Goal: Task Accomplishment & Management: Manage account settings

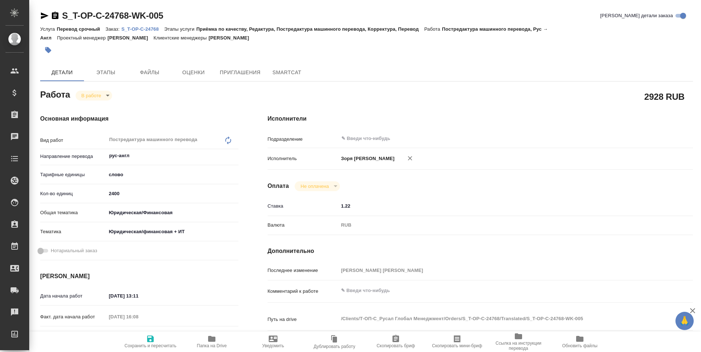
type textarea "x"
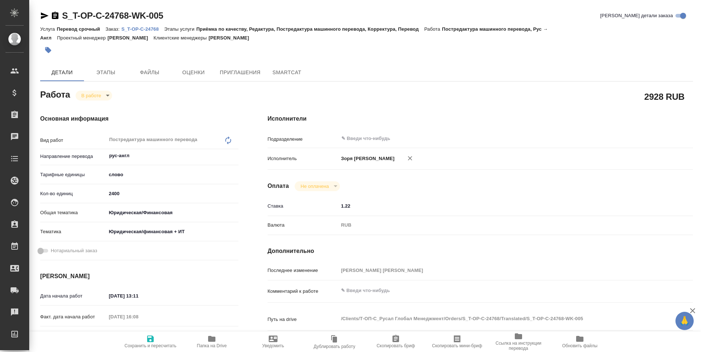
type textarea "x"
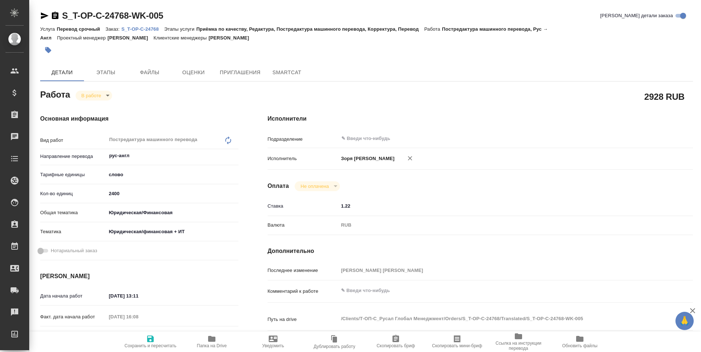
type textarea "x"
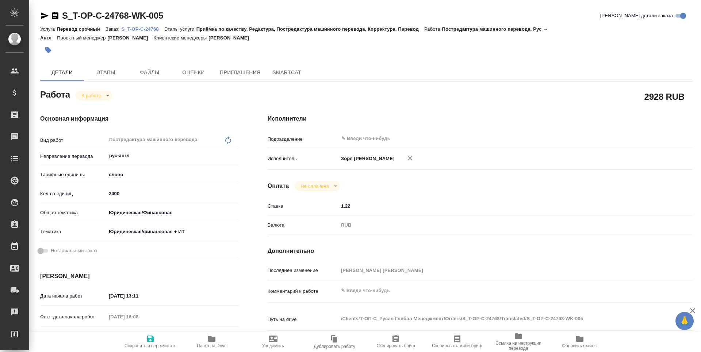
type textarea "x"
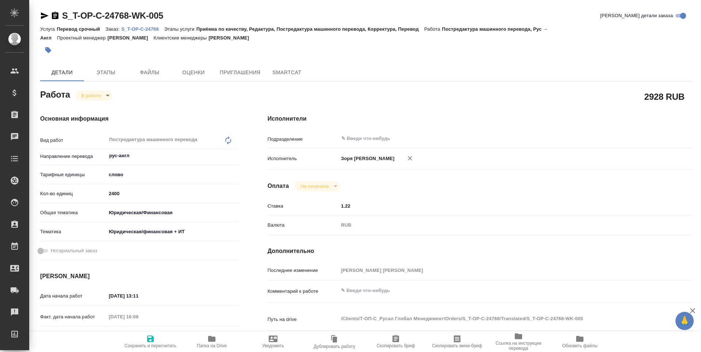
type textarea "x"
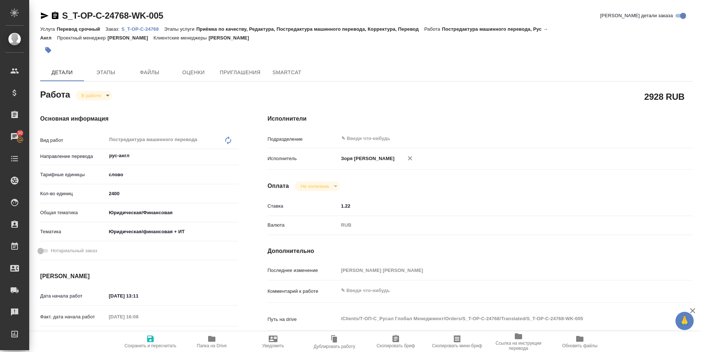
type textarea "x"
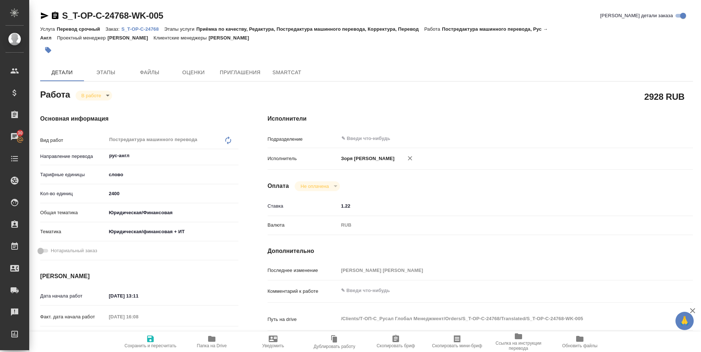
type textarea "x"
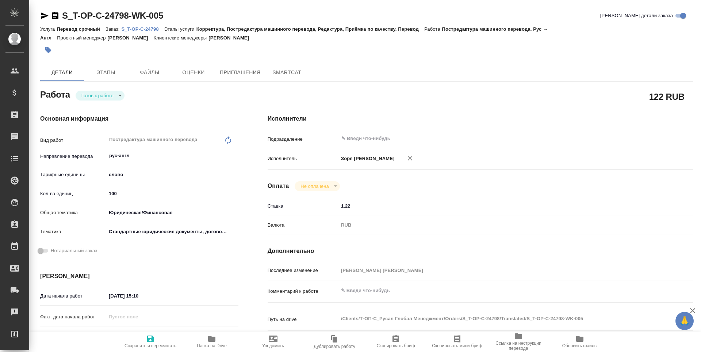
type textarea "x"
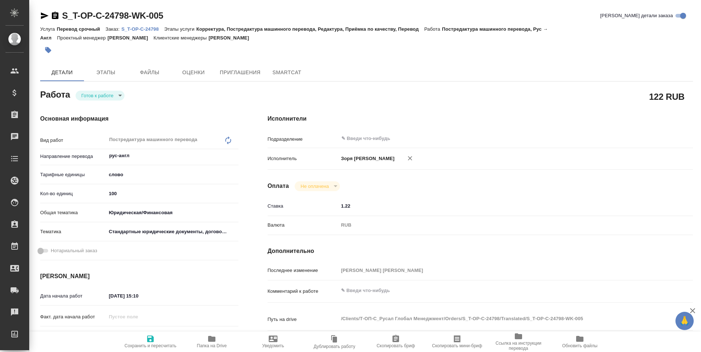
type textarea "x"
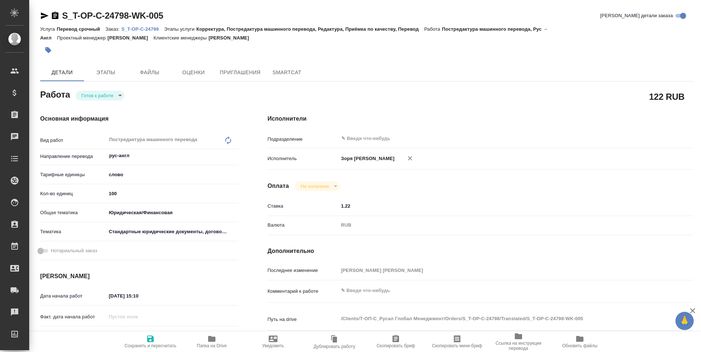
type textarea "x"
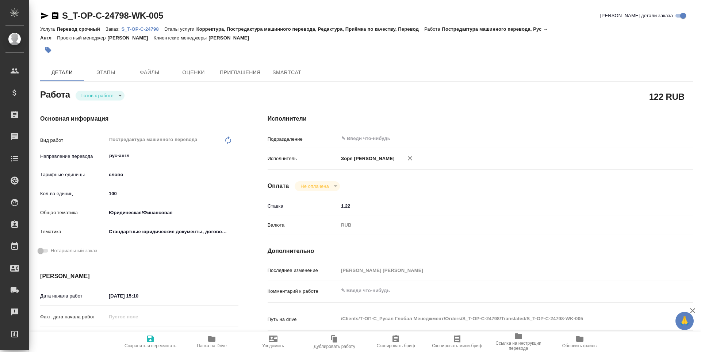
click at [100, 99] on body "🙏 .cls-1 fill:#fff; AWATERA Zoria Tatiana Клиенты Спецификации Заказы Чаты Todo…" at bounding box center [350, 176] width 701 height 352
type textarea "x"
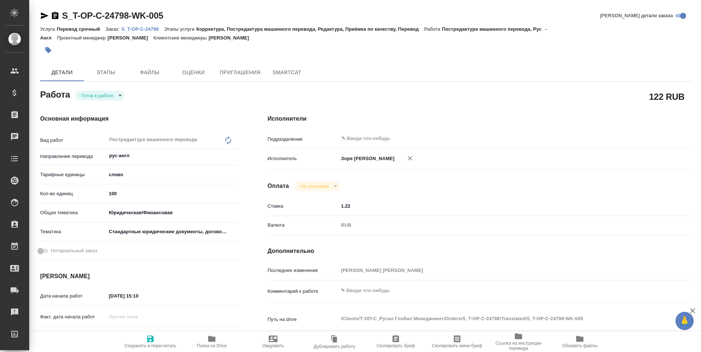
type textarea "x"
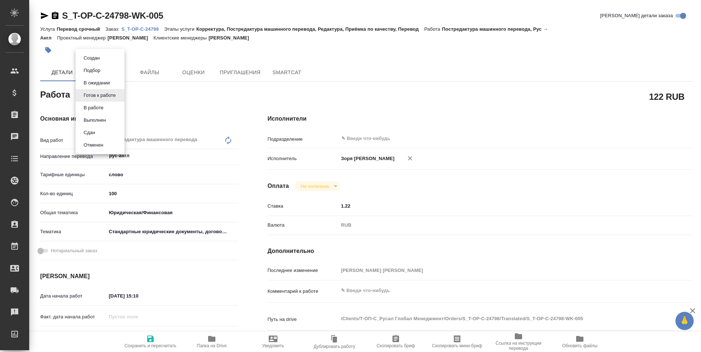
type textarea "x"
click at [464, 57] on div at bounding box center [350, 176] width 701 height 352
click at [119, 92] on body "🙏 .cls-1 fill:#fff; AWATERA Zoria Tatiana Клиенты Спецификации Заказы 30 Чаты T…" at bounding box center [350, 176] width 701 height 352
click at [109, 104] on li "В работе" at bounding box center [100, 107] width 49 height 12
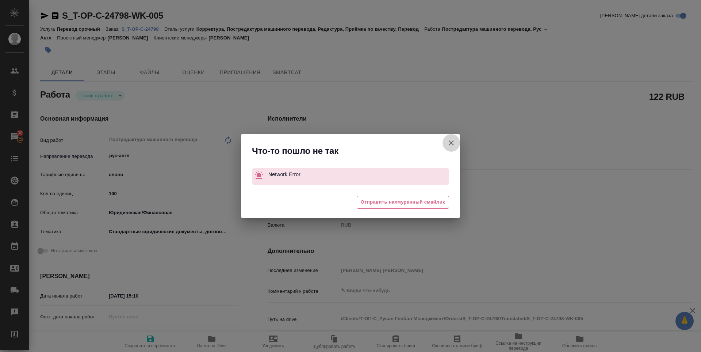
click at [450, 144] on icon "button" at bounding box center [451, 142] width 5 height 5
type textarea "x"
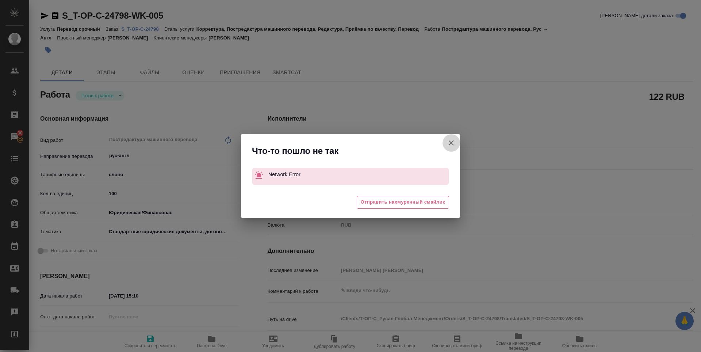
type textarea "x"
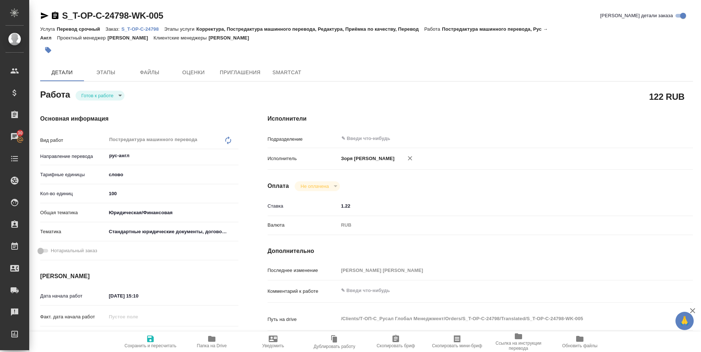
click at [213, 337] on icon "button" at bounding box center [211, 339] width 7 height 6
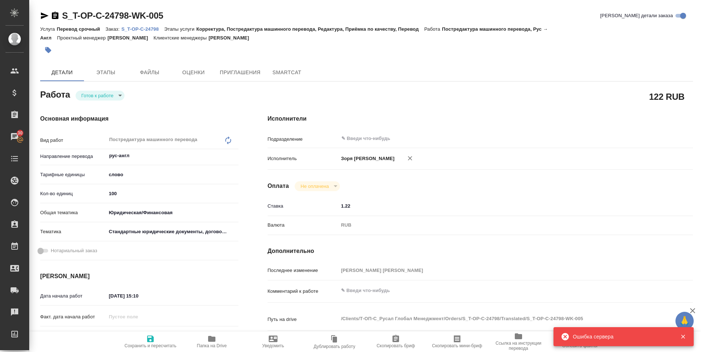
click at [211, 337] on icon "button" at bounding box center [211, 339] width 7 height 6
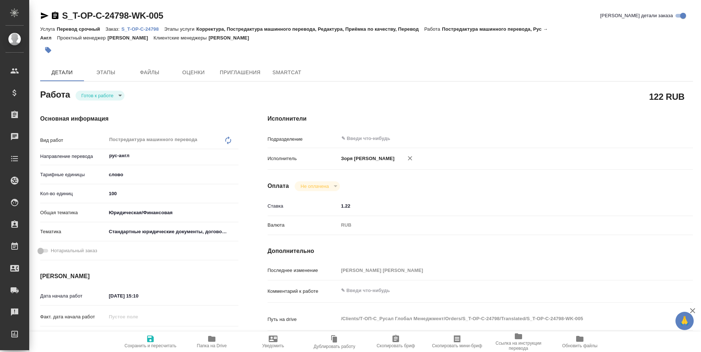
type textarea "x"
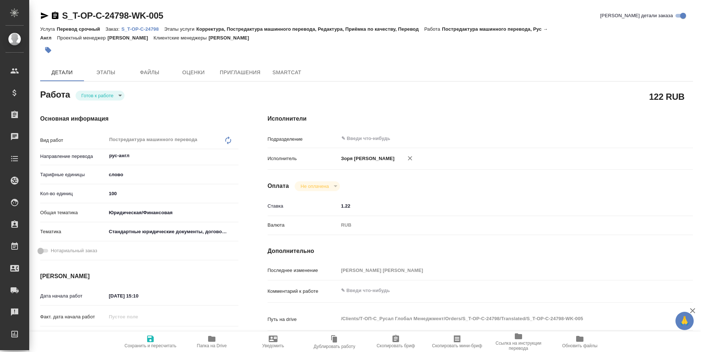
type textarea "x"
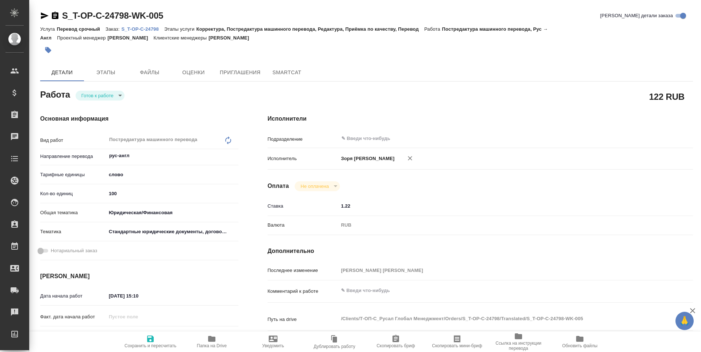
type textarea "x"
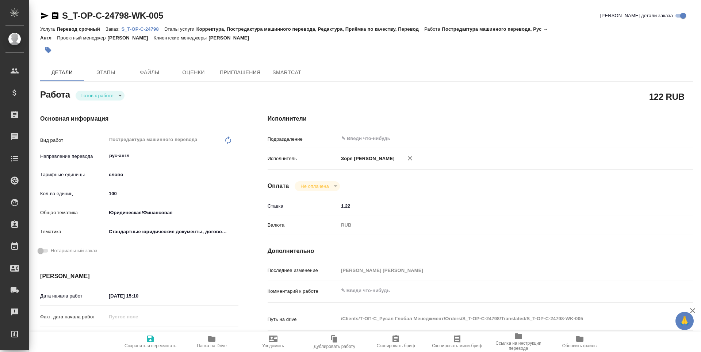
type textarea "x"
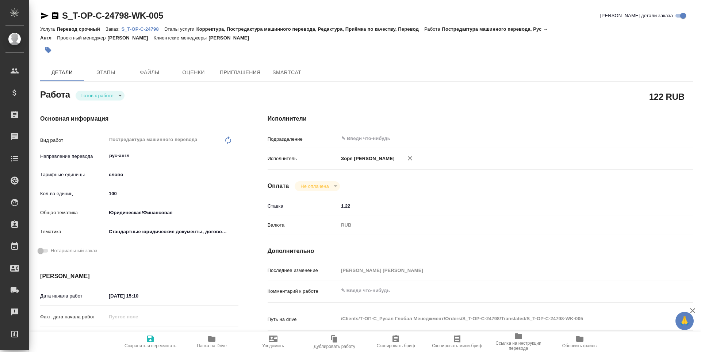
type textarea "x"
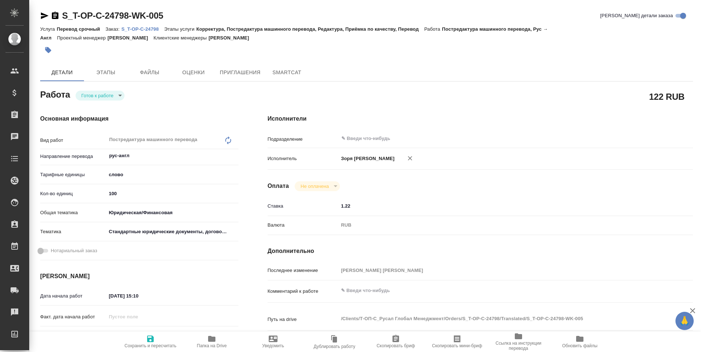
type textarea "x"
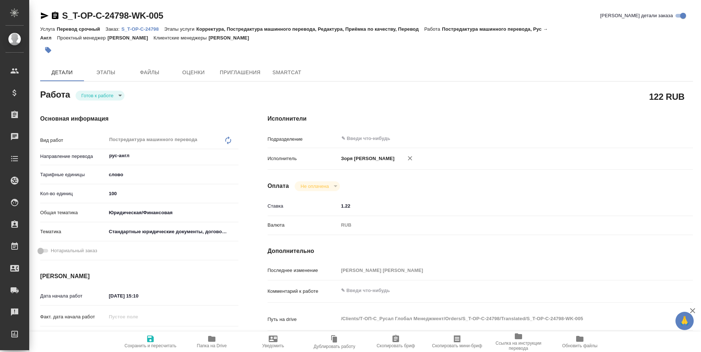
type textarea "x"
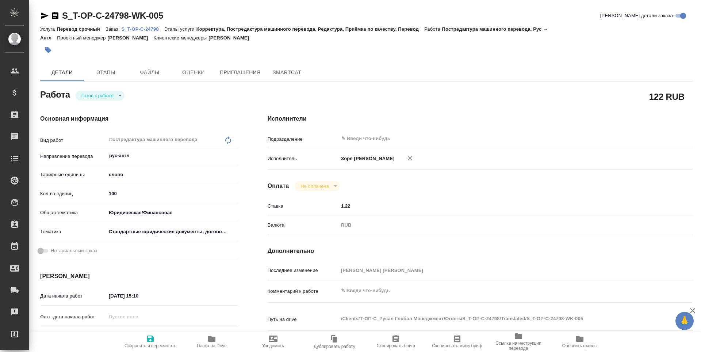
click at [212, 335] on icon "button" at bounding box center [211, 338] width 9 height 9
type textarea "x"
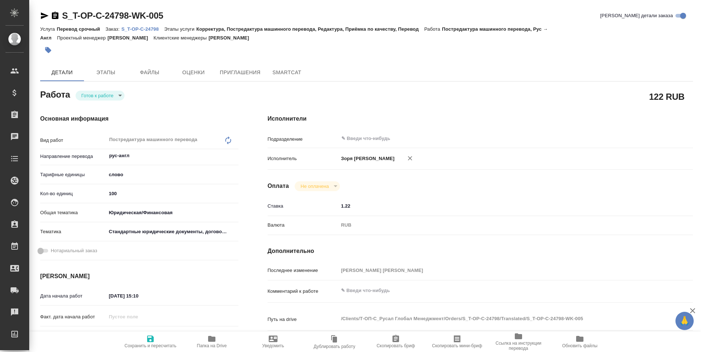
type textarea "x"
click at [91, 96] on body "🙏 .cls-1 fill:#fff; AWATERA Zoria Tatiana Клиенты Спецификации Заказы 30 Чаты T…" at bounding box center [350, 176] width 701 height 352
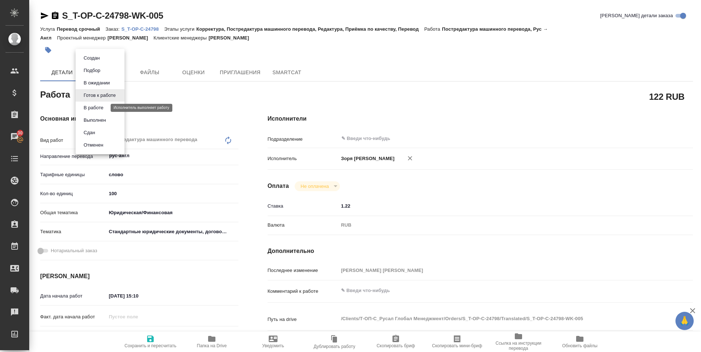
click at [91, 107] on button "В работе" at bounding box center [93, 108] width 24 height 8
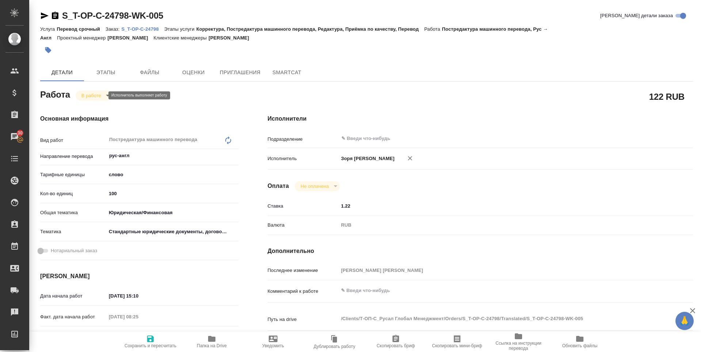
type textarea "x"
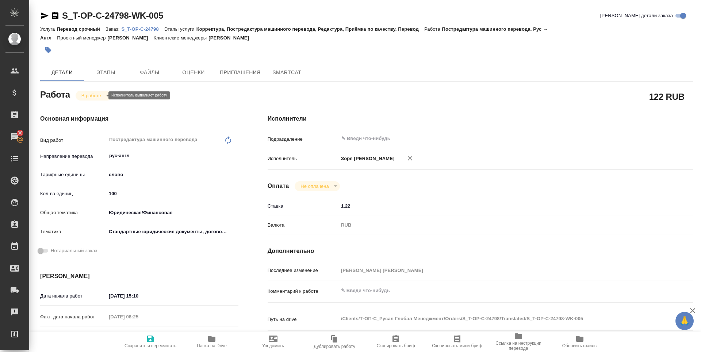
type textarea "x"
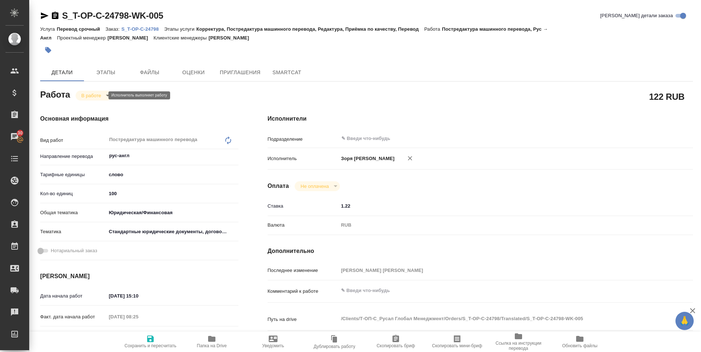
click at [92, 94] on body "🙏 .cls-1 fill:#fff; AWATERA Zoria Tatiana Клиенты Спецификации Заказы 30 Чаты T…" at bounding box center [350, 176] width 701 height 352
type textarea "x"
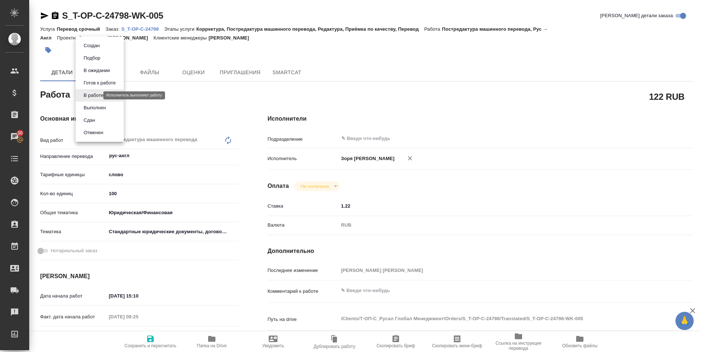
type textarea "x"
click at [91, 104] on button "Выполнен" at bounding box center [94, 108] width 27 height 8
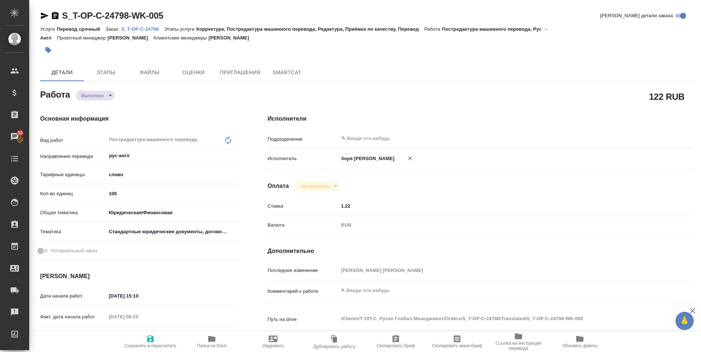
type textarea "x"
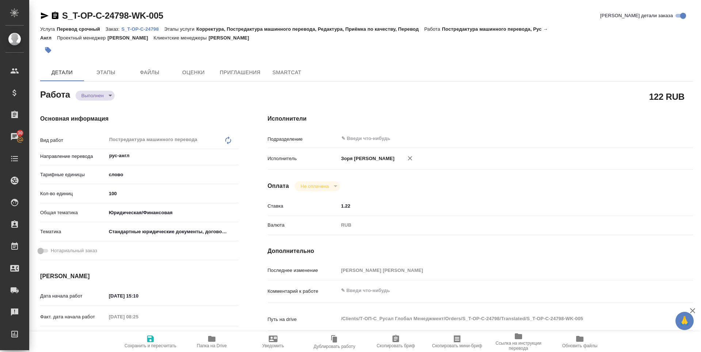
type textarea "x"
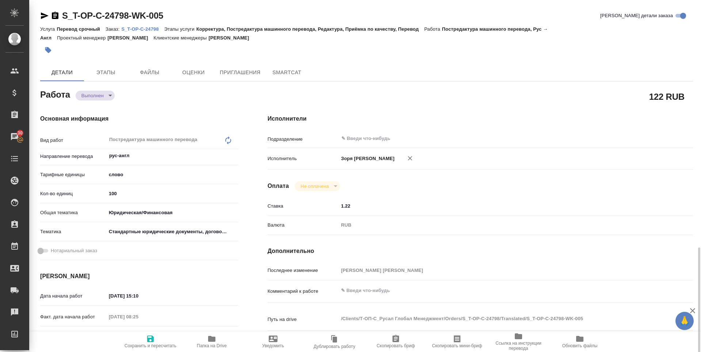
scroll to position [282, 0]
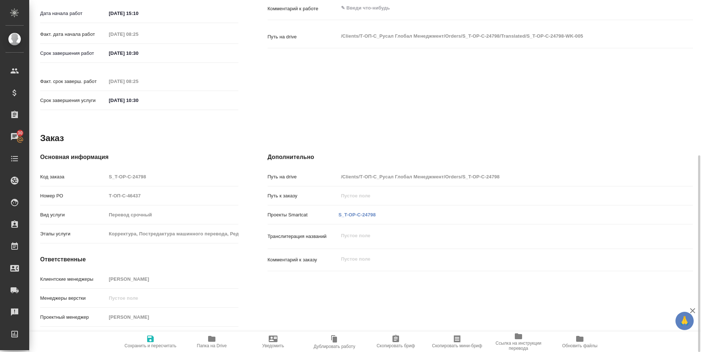
type textarea "x"
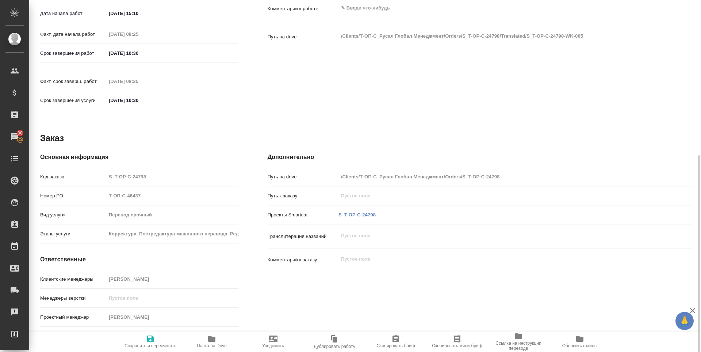
click at [341, 211] on p "S_T-OP-C-24798" at bounding box center [356, 214] width 37 height 7
click at [344, 211] on p "S_T-OP-C-24798" at bounding box center [356, 214] width 37 height 7
click at [344, 212] on link "S_T-OP-C-24798" at bounding box center [356, 214] width 37 height 5
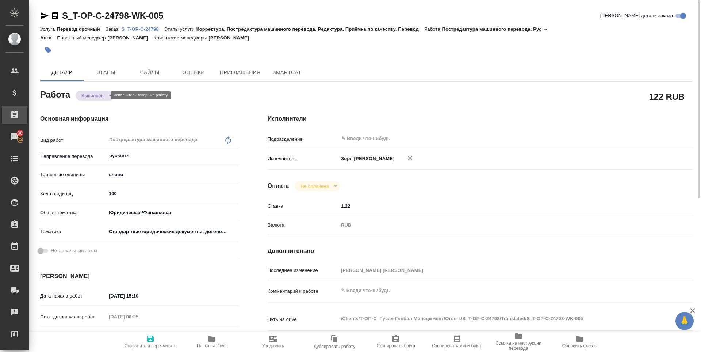
type textarea "x"
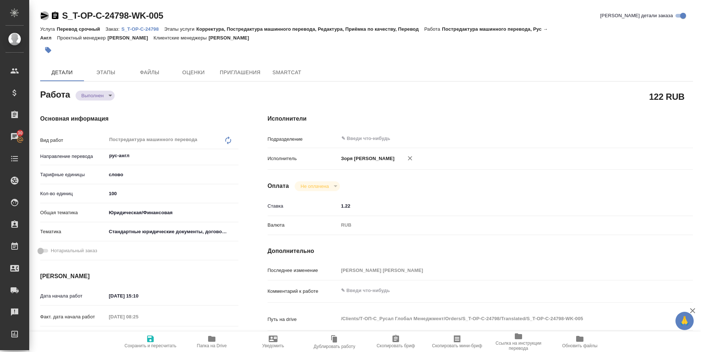
click at [46, 14] on icon "button" at bounding box center [44, 15] width 9 height 9
type textarea "x"
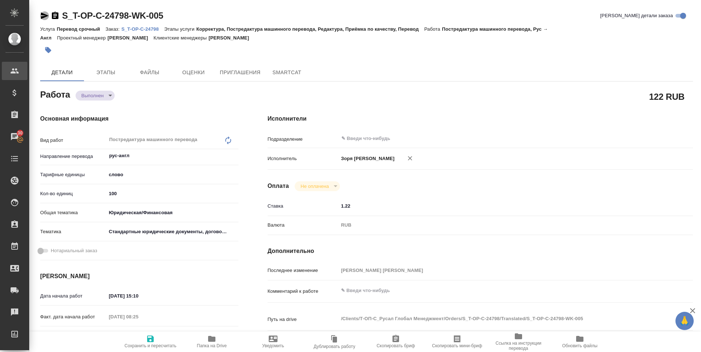
type textarea "x"
click at [146, 338] on icon "button" at bounding box center [150, 338] width 9 height 9
type textarea "x"
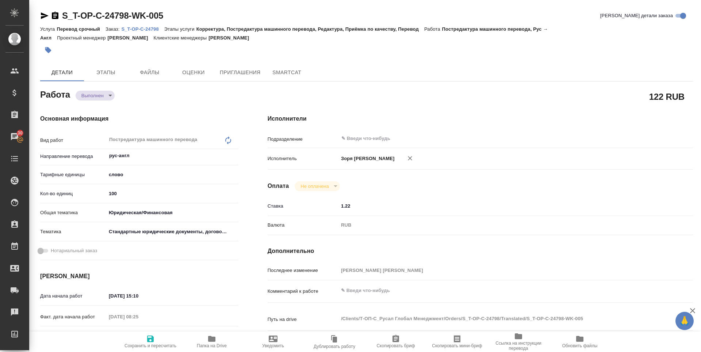
type textarea "x"
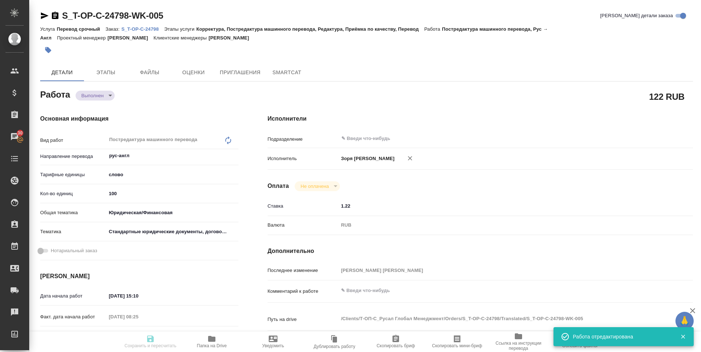
type textarea "x"
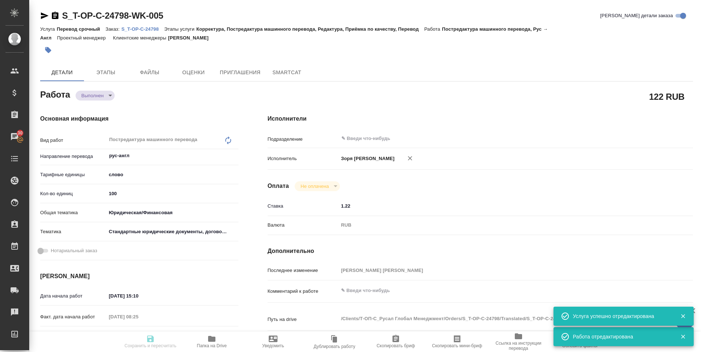
type input "completed"
type textarea "Постредактура машинного перевода"
type textarea "x"
type input "рус-англ"
type input "5a8b1489cc6b4906c91bfd90"
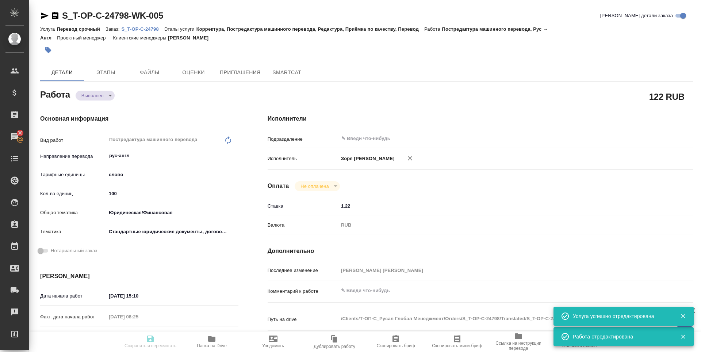
type input "100"
type input "yr-fn"
type input "5f647205b73bc97568ca66bf"
type input "14.08.2025 15:10"
type input "15.08.2025 08:25"
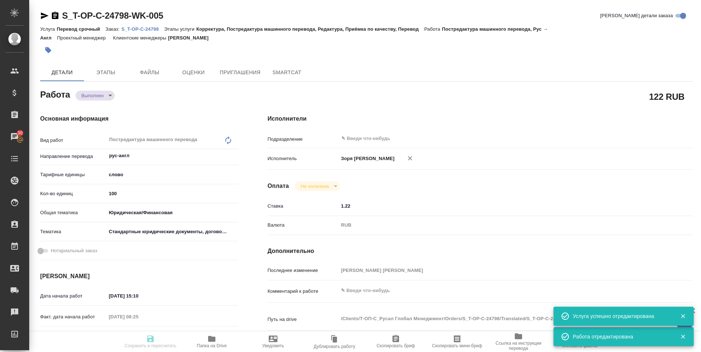
type input "18.08.2025 10:30"
type input "15.08.2025 08:25"
type input "18.08.2025 10:30"
type input "notPayed"
type input "1.22"
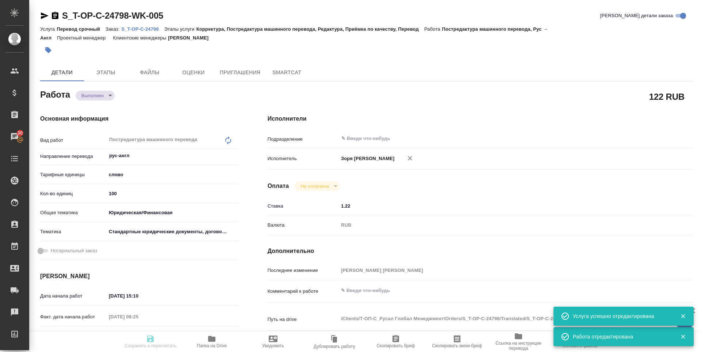
type input "RUB"
type input "[PERSON_NAME] [PERSON_NAME]"
type textarea "x"
type textarea "/Clients/Т-ОП-С_Русал Глобал Менеджмент/Orders/S_T-OP-C-24798/Translated/S_T-OP…"
type textarea "x"
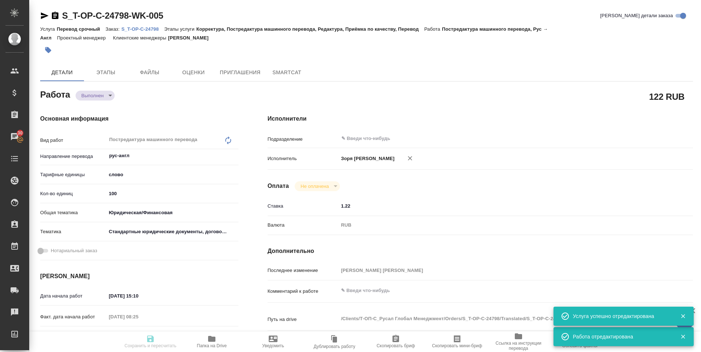
type input "S_T-OP-C-24798"
type input "Т-ОП-С-46437"
type input "Перевод срочный"
type input "Корректура, Постредактура машинного перевода, Редактура, Приёмка по качеству, П…"
type input "[PERSON_NAME]"
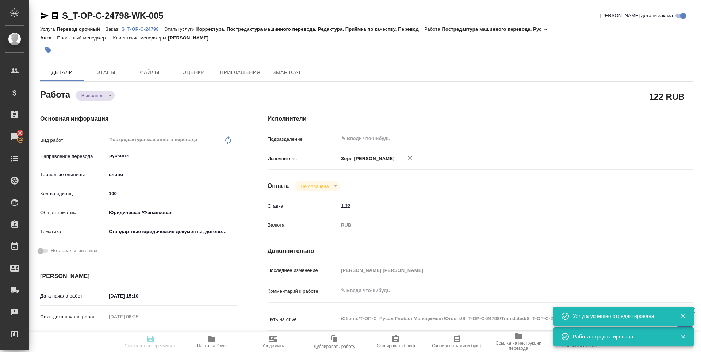
type input "/Clients/Т-ОП-С_Русал Глобал Менеджмент/Orders/S_T-OP-C-24798"
type textarea "x"
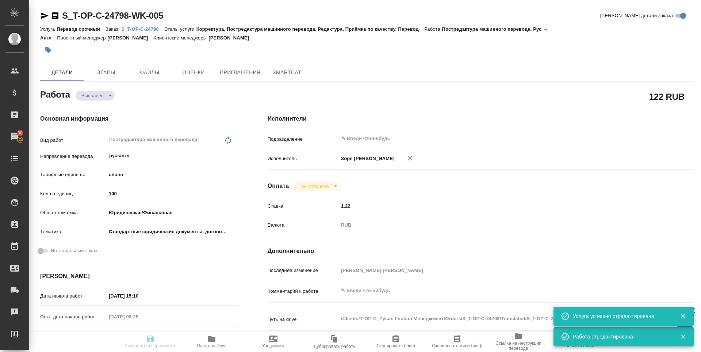
type textarea "x"
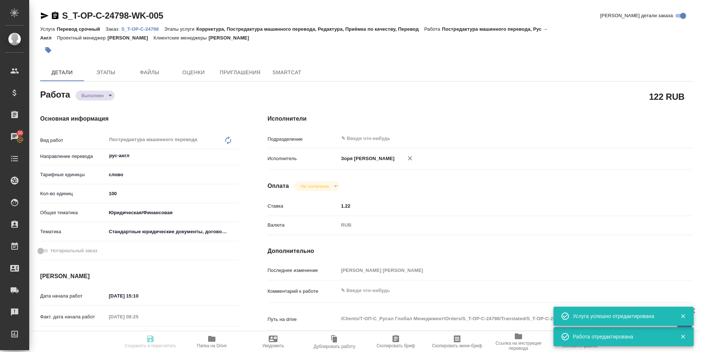
type textarea "x"
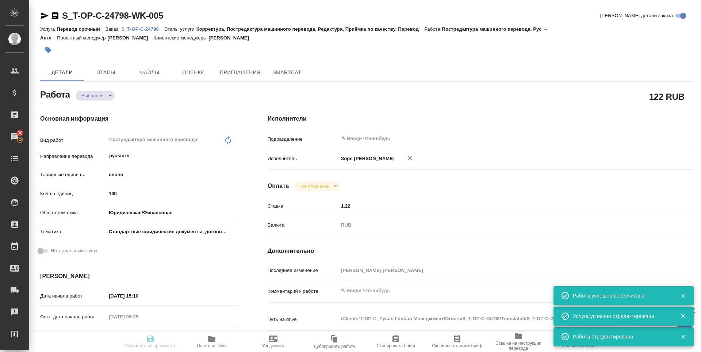
type textarea "x"
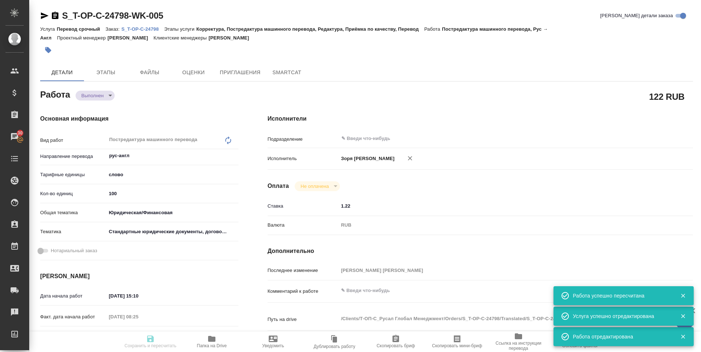
type input "completed"
type textarea "Постредактура машинного перевода"
type textarea "x"
type input "рус-англ"
type input "5a8b1489cc6b4906c91bfd90"
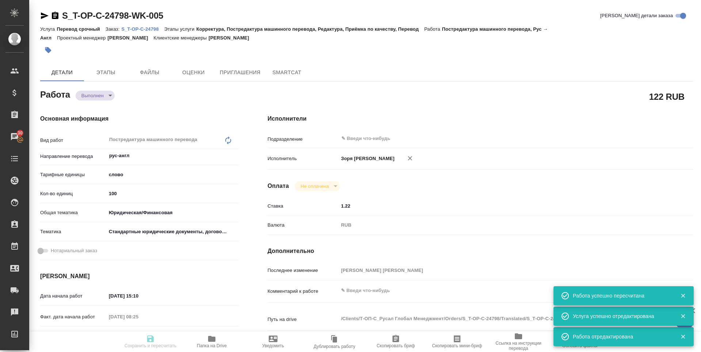
type input "53.72"
type input "yr-fn"
type input "5f647205b73bc97568ca66bf"
type input "14.08.2025 15:10"
type input "15.08.2025 08:25"
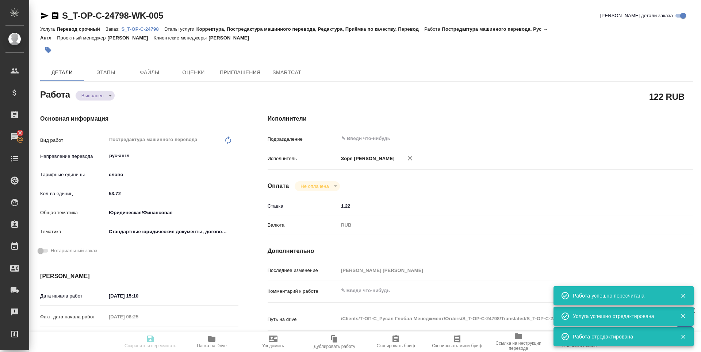
type input "18.08.2025 10:30"
type input "15.08.2025 08:25"
type input "18.08.2025 10:30"
type input "notPayed"
type input "1.22"
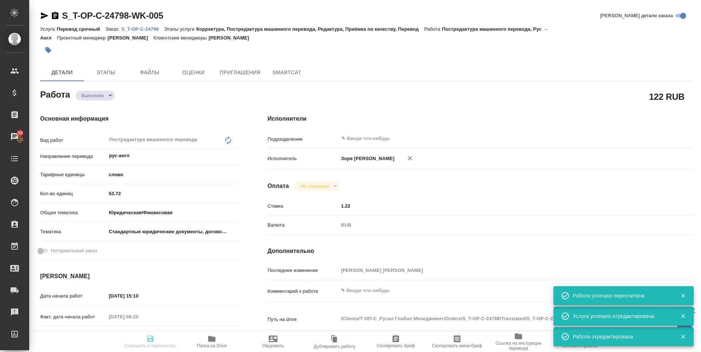
type input "RUB"
type input "[PERSON_NAME] [PERSON_NAME]"
type textarea "x"
type textarea "/Clients/Т-ОП-С_Русал Глобал Менеджмент/Orders/S_T-OP-C-24798/Translated/S_T-OP…"
type textarea "x"
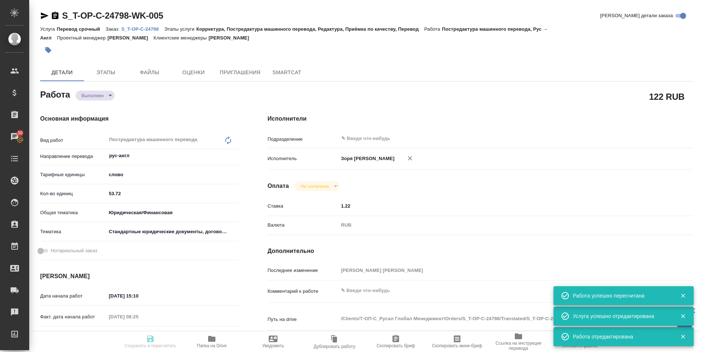
type input "S_T-OP-C-24798"
type input "Т-ОП-С-46437"
type input "Перевод срочный"
type input "Корректура, Постредактура машинного перевода, Редактура, Приёмка по качеству, П…"
type input "[PERSON_NAME]"
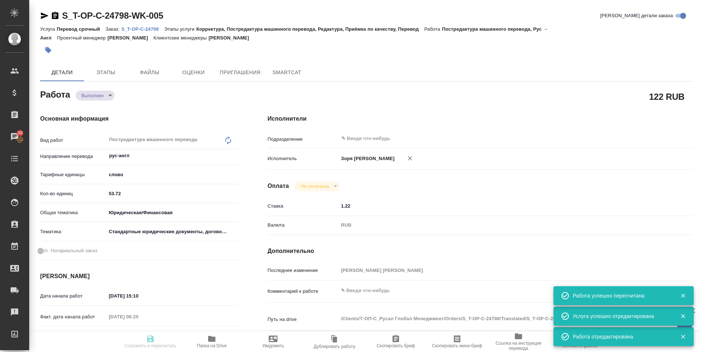
type input "/Clients/Т-ОП-С_Русал Глобал Менеджмент/Orders/S_T-OP-C-24798"
type textarea "x"
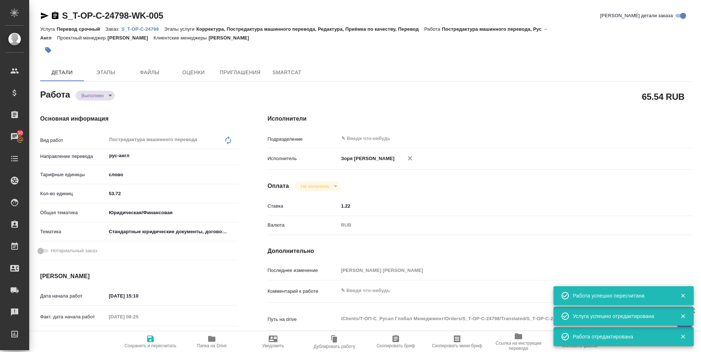
type textarea "x"
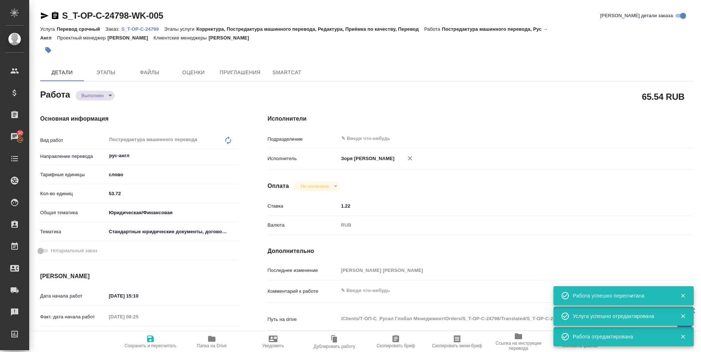
type textarea "x"
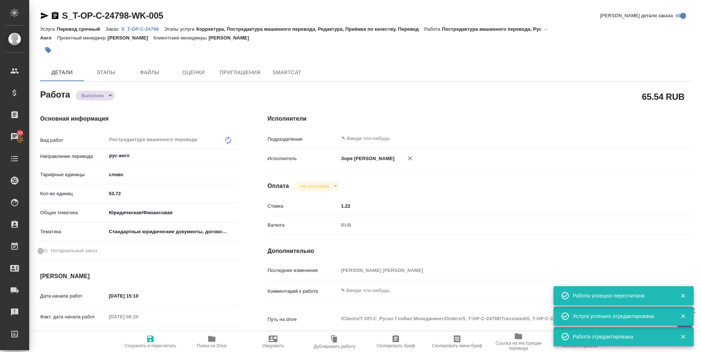
type textarea "x"
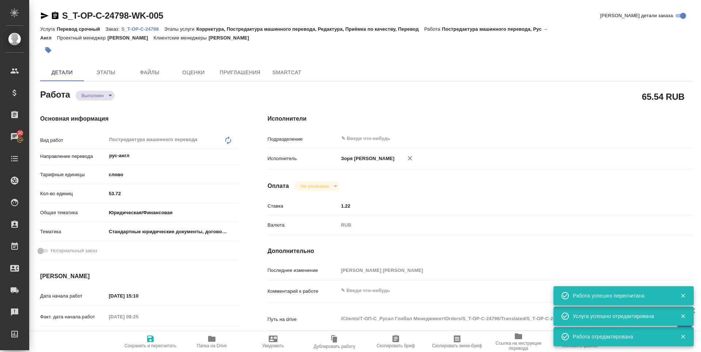
type textarea "x"
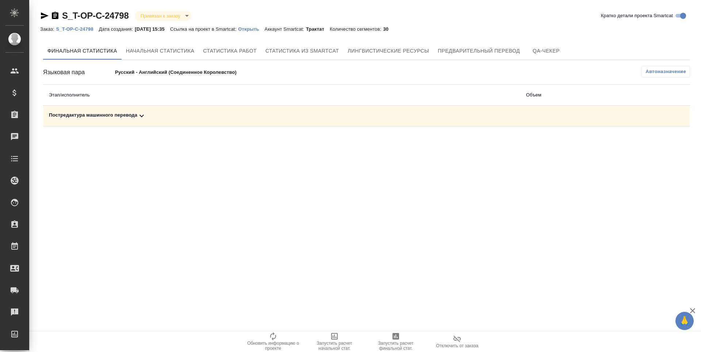
click at [393, 341] on span "Запустить расчет финальной стат." at bounding box center [395, 345] width 53 height 10
click at [97, 115] on div "Постредактура машинного перевода" at bounding box center [281, 115] width 465 height 9
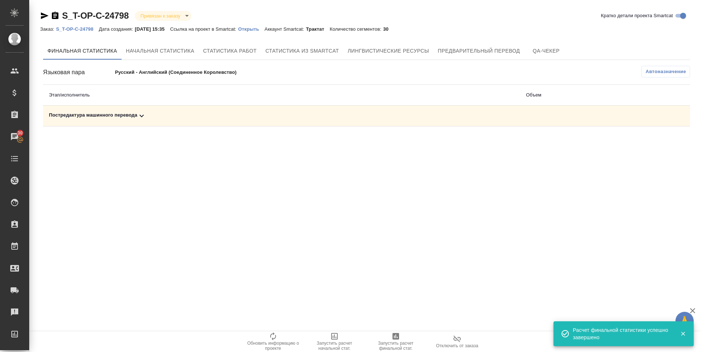
click at [114, 114] on div "Постредактура машинного перевода" at bounding box center [281, 115] width 465 height 9
click at [660, 142] on icon "button" at bounding box center [658, 141] width 7 height 7
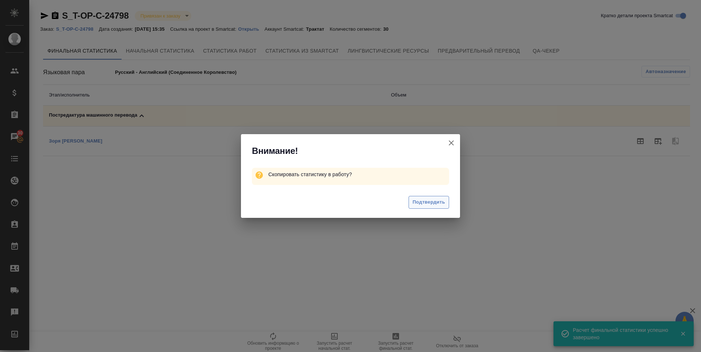
click at [421, 203] on span "Подтвердить" at bounding box center [429, 202] width 32 height 8
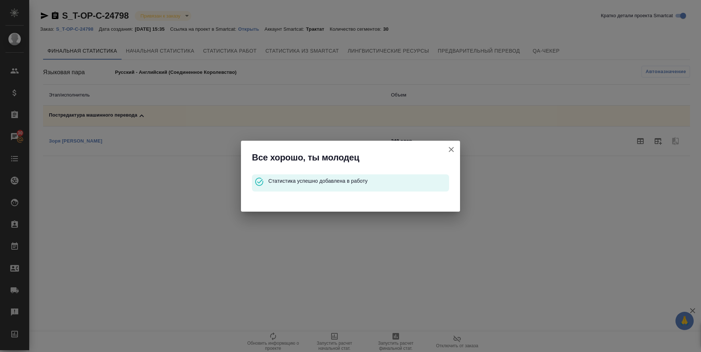
click at [450, 149] on icon "button" at bounding box center [451, 149] width 9 height 9
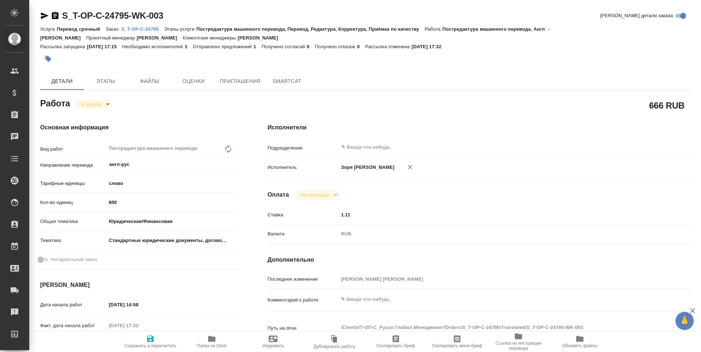
type textarea "x"
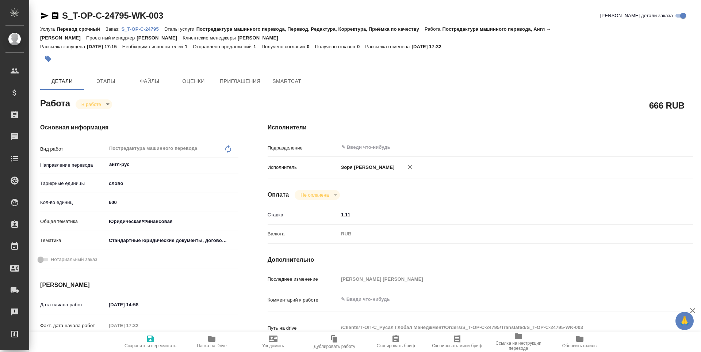
type textarea "x"
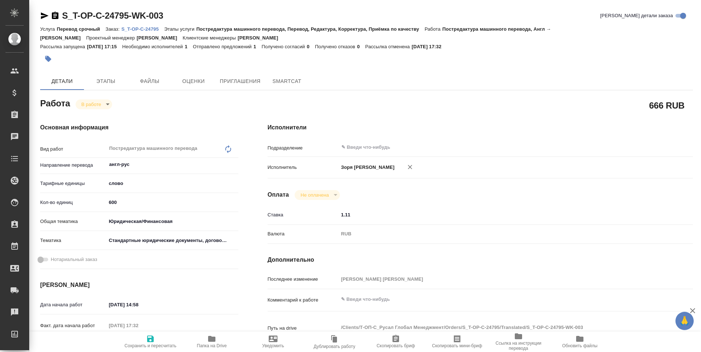
type textarea "x"
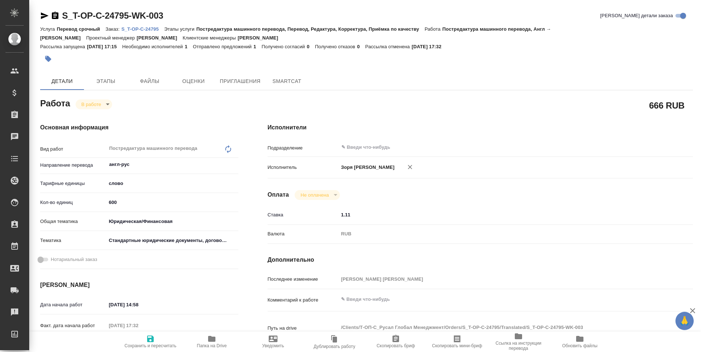
type textarea "x"
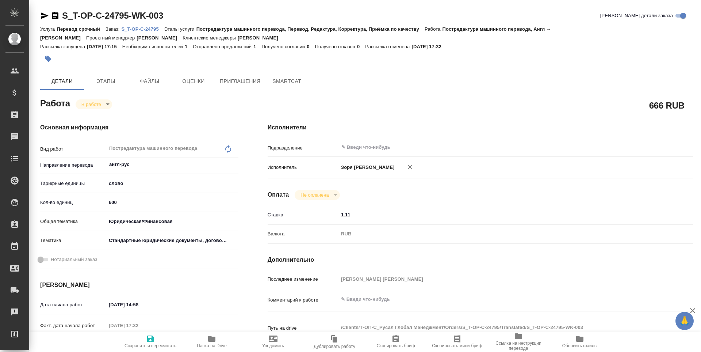
type textarea "x"
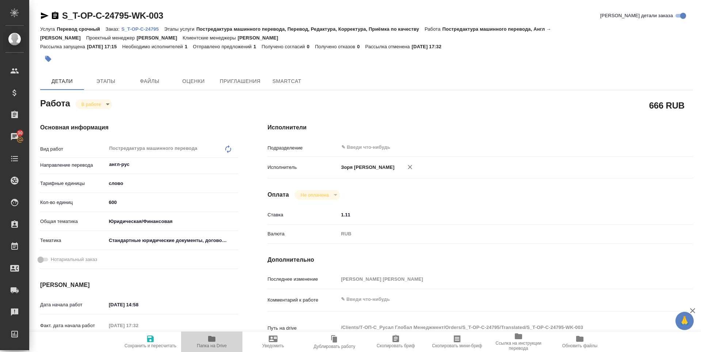
click at [208, 334] on button "Папка на Drive" at bounding box center [211, 341] width 61 height 20
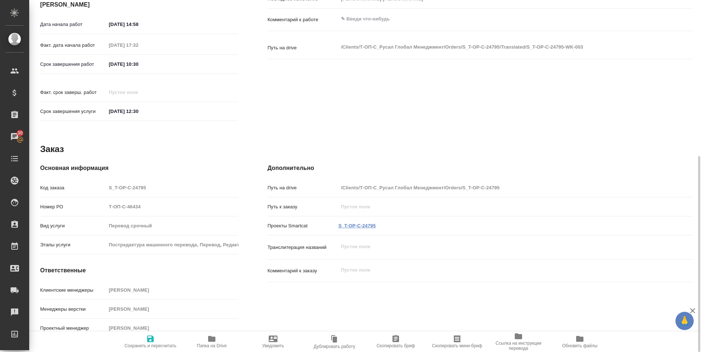
click at [356, 223] on link "S_T-OP-C-24795" at bounding box center [356, 225] width 37 height 5
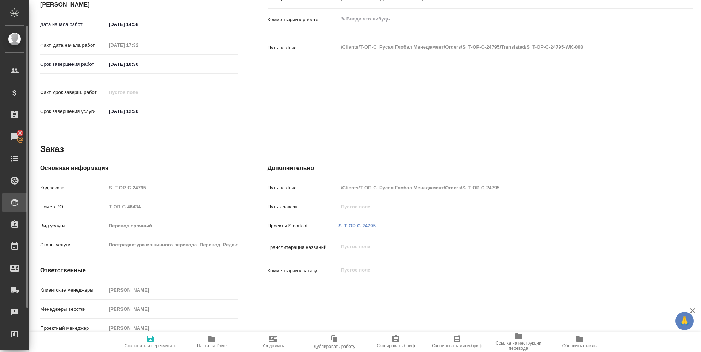
type textarea "x"
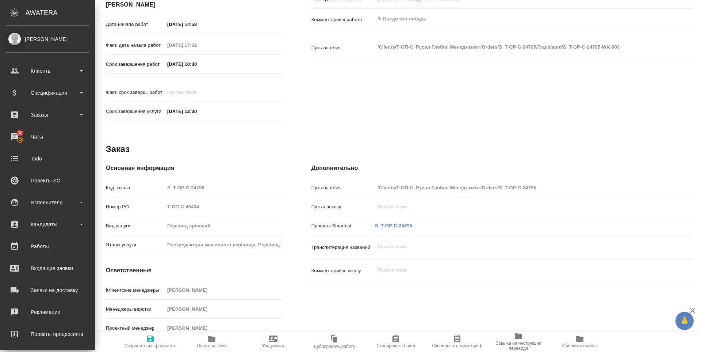
type textarea "x"
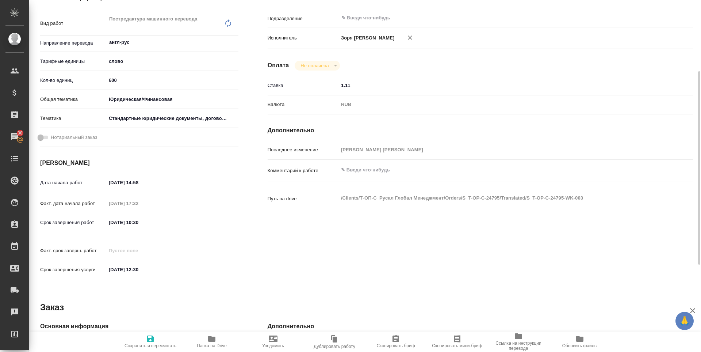
scroll to position [0, 0]
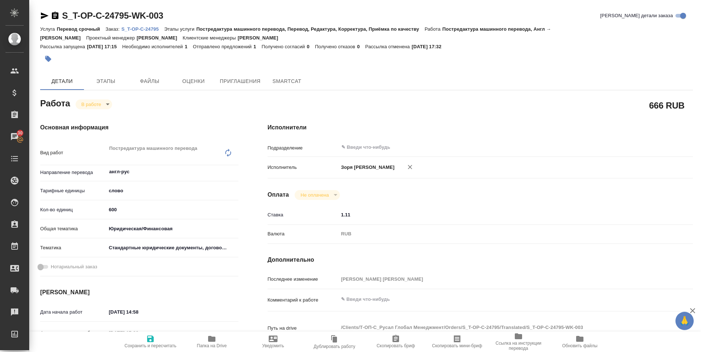
type textarea "x"
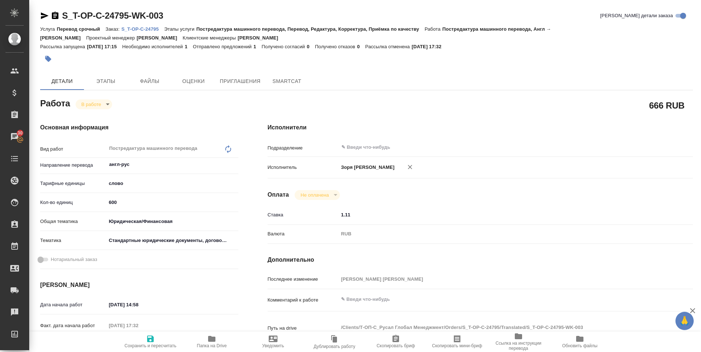
type textarea "x"
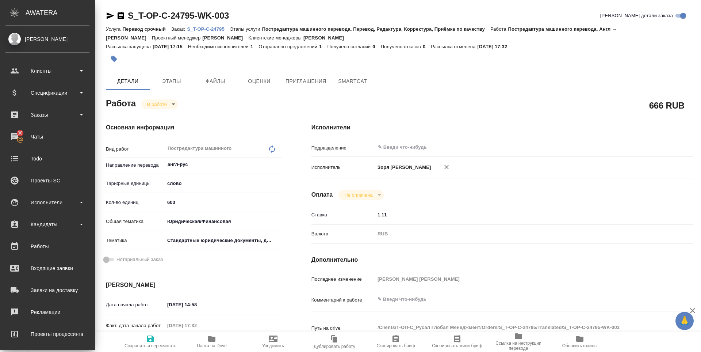
type textarea "x"
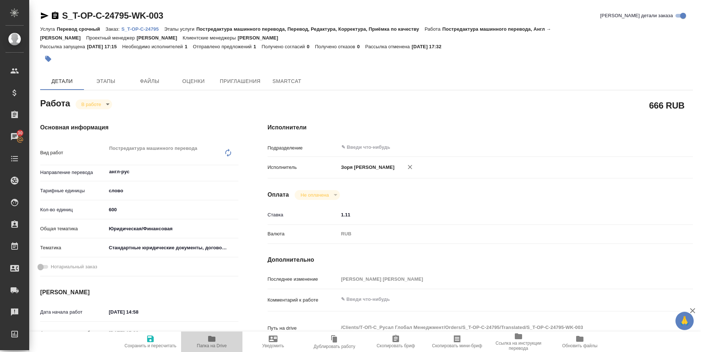
click at [212, 338] on icon "button" at bounding box center [211, 339] width 7 height 6
click at [148, 342] on icon "button" at bounding box center [150, 338] width 7 height 7
type textarea "x"
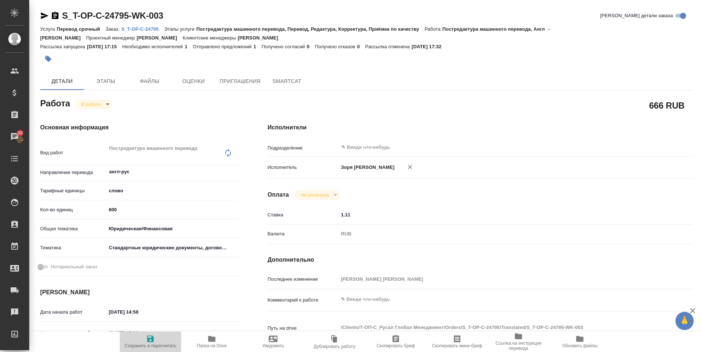
type textarea "x"
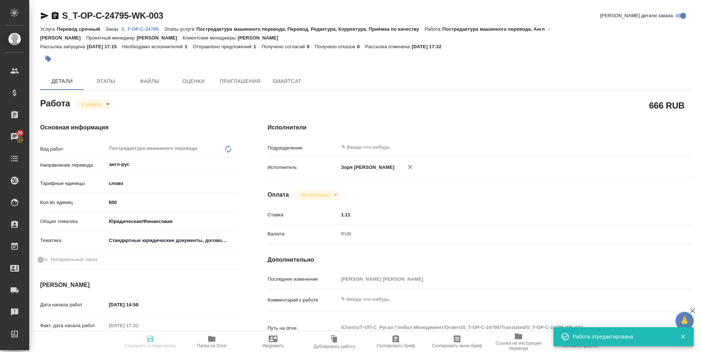
type textarea "x"
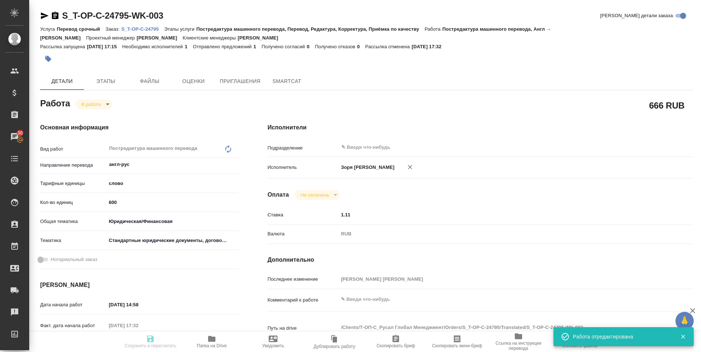
type input "inProgress"
type textarea "Постредактура машинного перевода"
type textarea "x"
type input "англ-рус"
type input "5a8b1489cc6b4906c91bfd90"
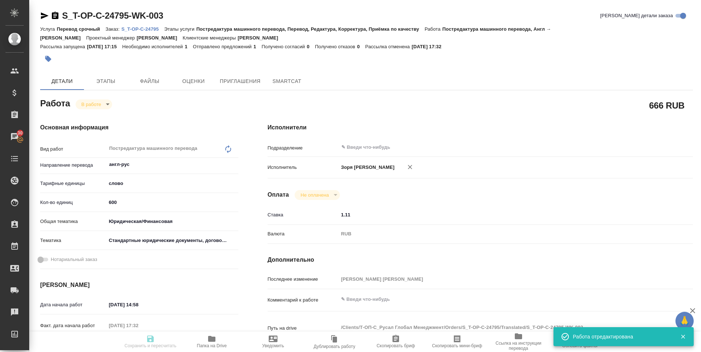
type input "600"
type input "yr-fn"
type input "5f647205b73bc97568ca66bf"
type input "14.08.2025 14:58"
type input "14.08.2025 17:32"
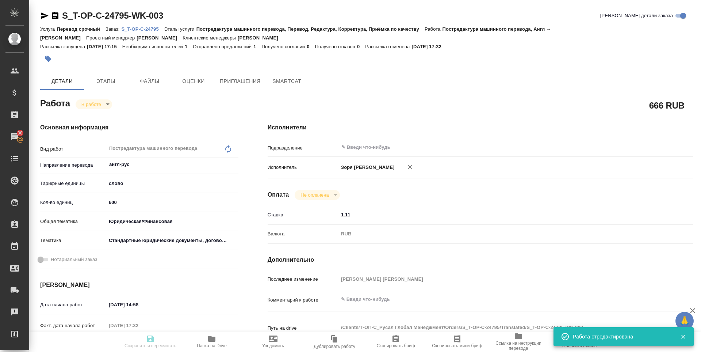
type input "15.08.2025 10:30"
type input "15.08.2025 12:30"
type input "notPayed"
type input "1.11"
type input "RUB"
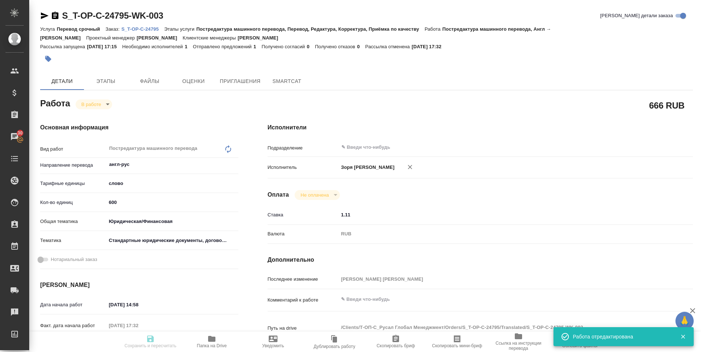
type input "[PERSON_NAME] [PERSON_NAME]"
type textarea "x"
type textarea "/Clients/Т-ОП-С_Русал Глобал Менеджмент/Orders/S_T-OP-C-24795/Translated/S_T-OP…"
type textarea "x"
type input "S_T-OP-C-24795"
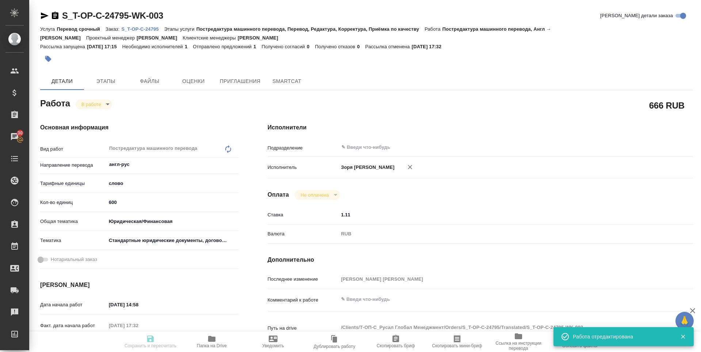
type input "Т-ОП-С-46434"
type input "Перевод срочный"
type input "Постредактура машинного перевода, Перевод, Редактура, Корректура, Приёмка по ка…"
type input "[PERSON_NAME]"
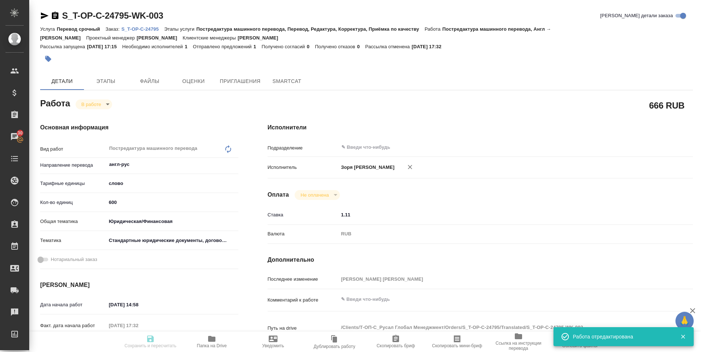
type input "/Clients/Т-ОП-С_Русал Глобал Менеджмент/Orders/S_T-OP-C-24795"
type textarea "x"
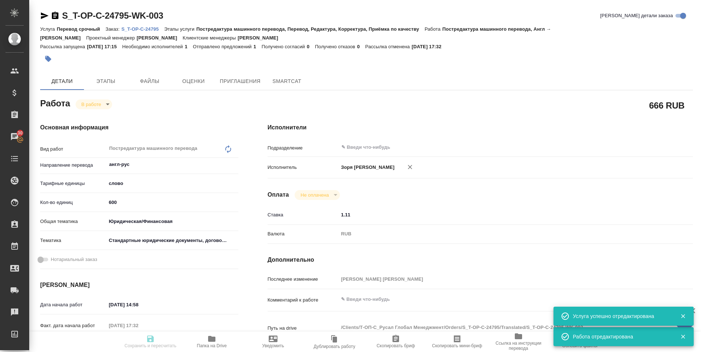
type textarea "x"
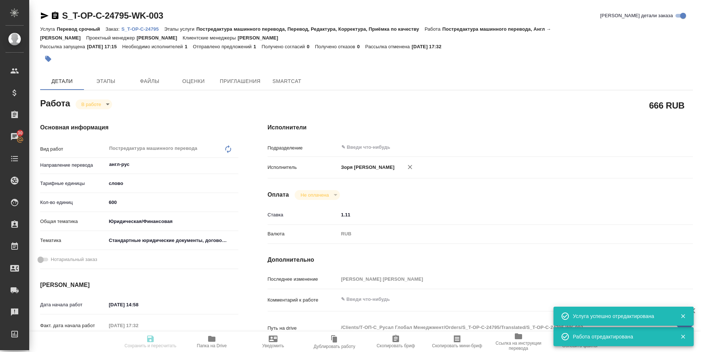
type textarea "x"
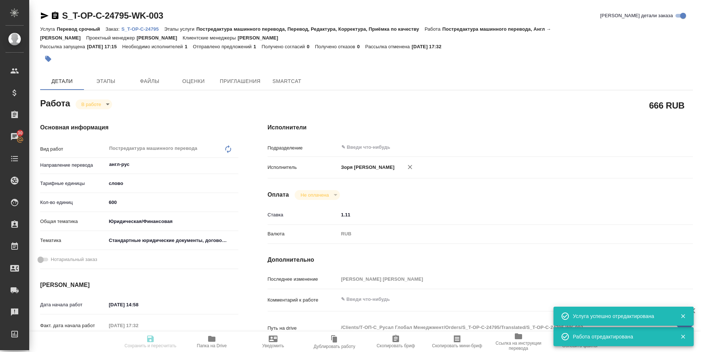
type textarea "x"
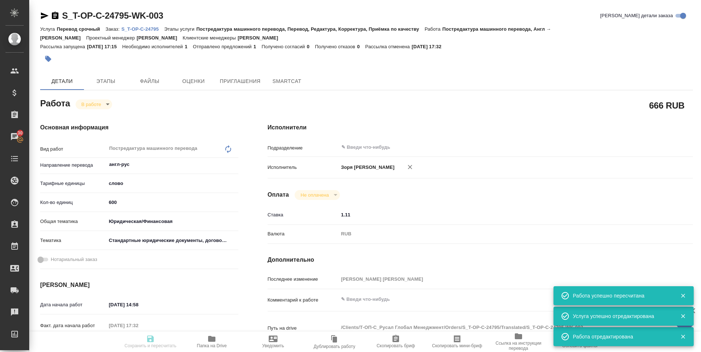
type input "inProgress"
type textarea "Постредактура машинного перевода"
type textarea "x"
type input "англ-рус"
type input "5a8b1489cc6b4906c91bfd90"
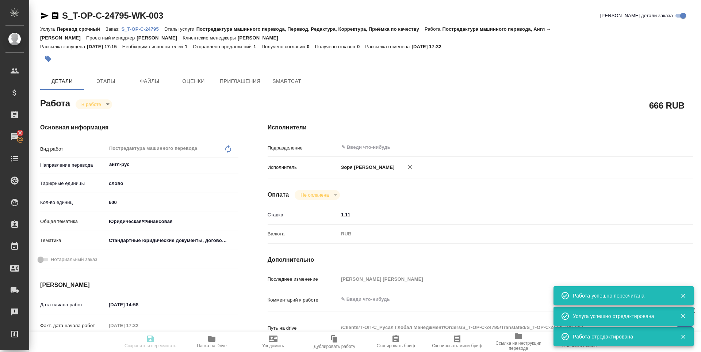
type input "489.15"
type input "yr-fn"
type input "5f647205b73bc97568ca66bf"
type input "14.08.2025 14:58"
type input "14.08.2025 17:32"
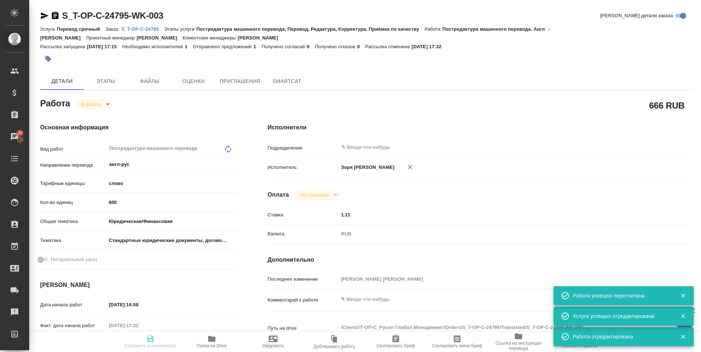
type input "15.08.2025 10:30"
type input "15.08.2025 12:30"
type input "notPayed"
type input "1.11"
type input "RUB"
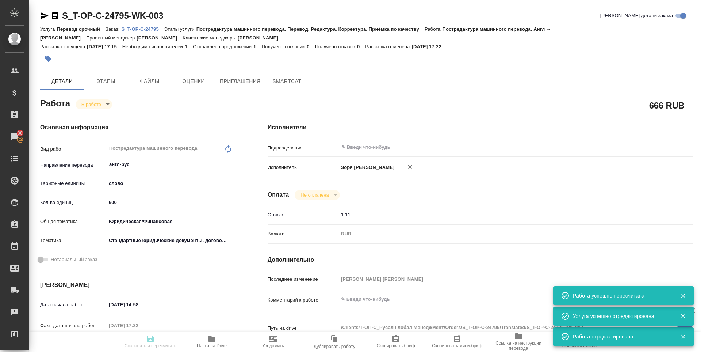
type input "[PERSON_NAME] [PERSON_NAME]"
type textarea "x"
type textarea "/Clients/Т-ОП-С_Русал Глобал Менеджмент/Orders/S_T-OP-C-24795/Translated/S_T-OP…"
type textarea "x"
type input "S_T-OP-C-24795"
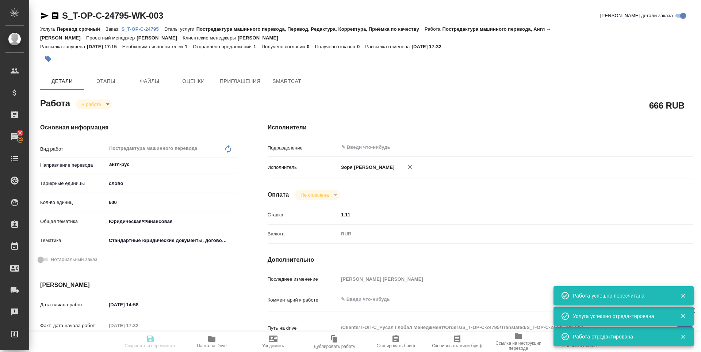
type input "Т-ОП-С-46434"
type input "Перевод срочный"
type input "Постредактура машинного перевода, Перевод, Редактура, Корректура, Приёмка по ка…"
type input "[PERSON_NAME]"
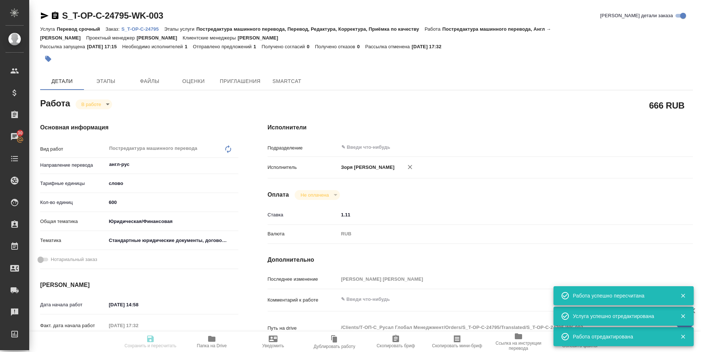
type input "/Clients/Т-ОП-С_Русал Глобал Менеджмент/Orders/S_T-OP-C-24795"
type textarea "x"
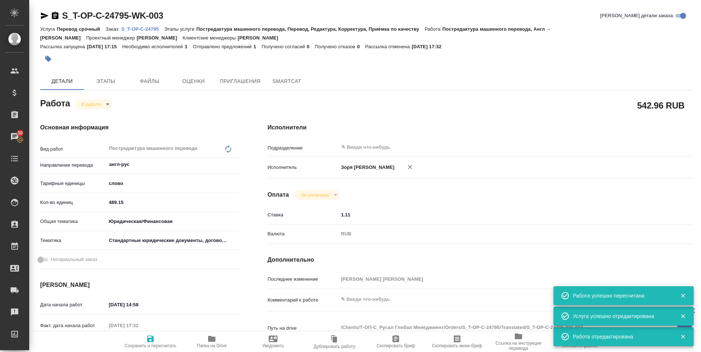
type textarea "x"
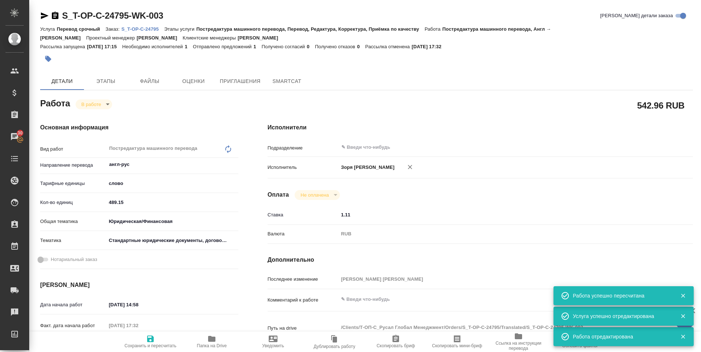
type textarea "x"
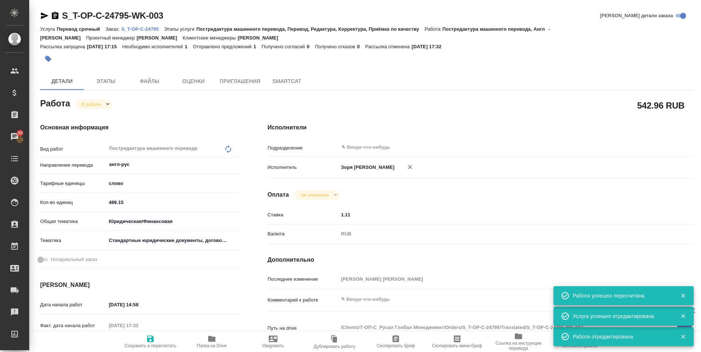
type textarea "x"
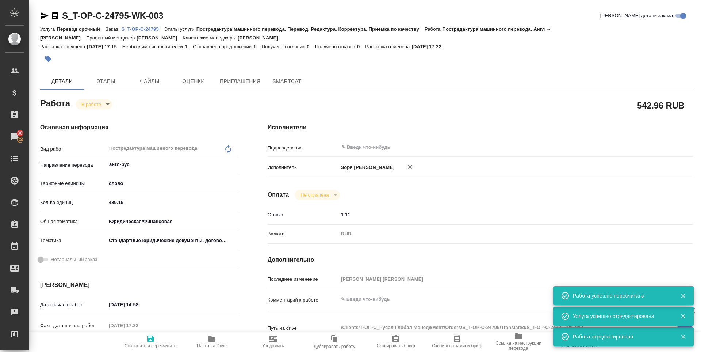
type textarea "x"
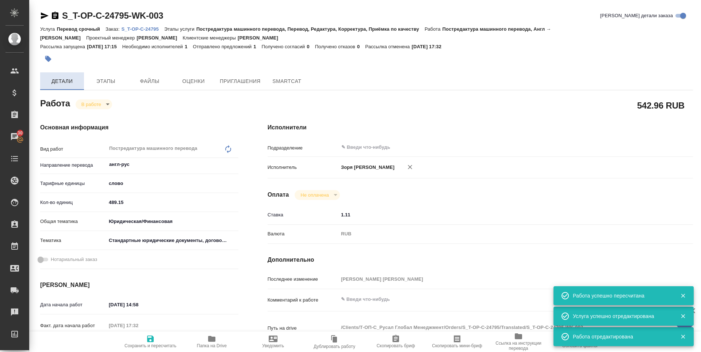
type textarea "x"
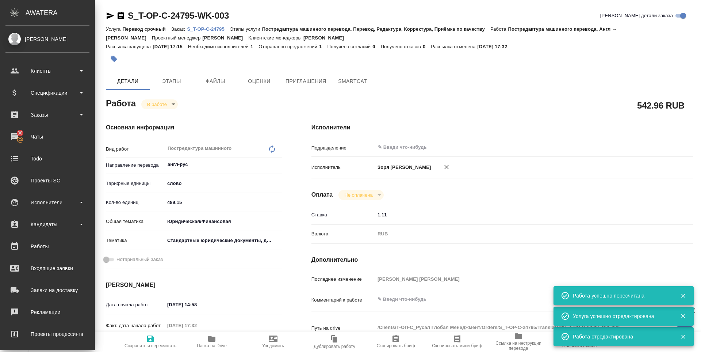
type textarea "x"
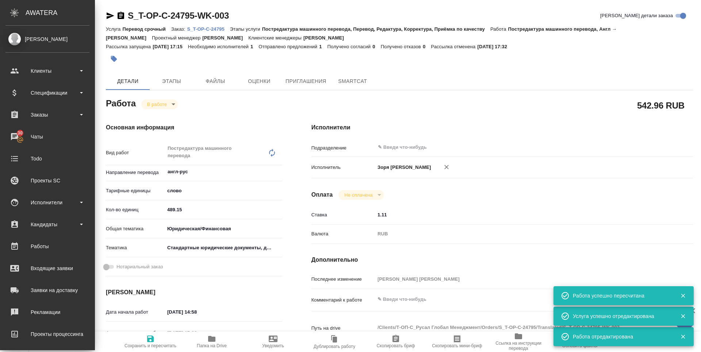
type textarea "x"
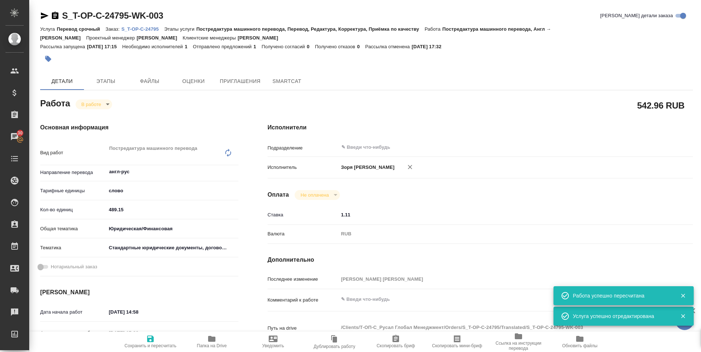
click at [44, 15] on icon "button" at bounding box center [45, 15] width 8 height 7
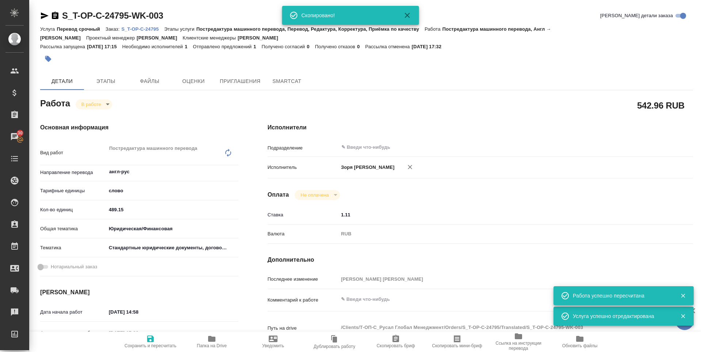
type textarea "x"
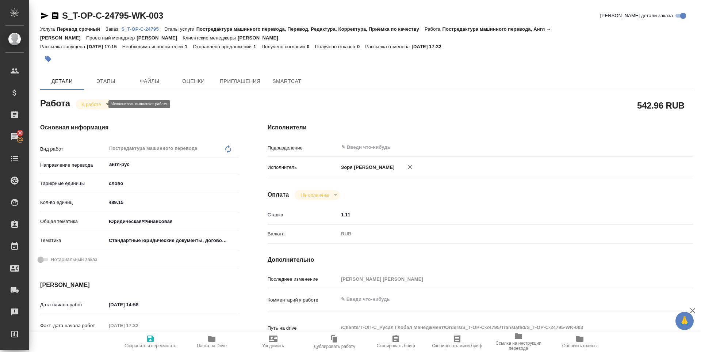
click at [92, 106] on body "🙏 .cls-1 fill:#fff; AWATERA Zoria Tatiana Клиенты Спецификации Заказы 30 Чаты T…" at bounding box center [350, 176] width 701 height 352
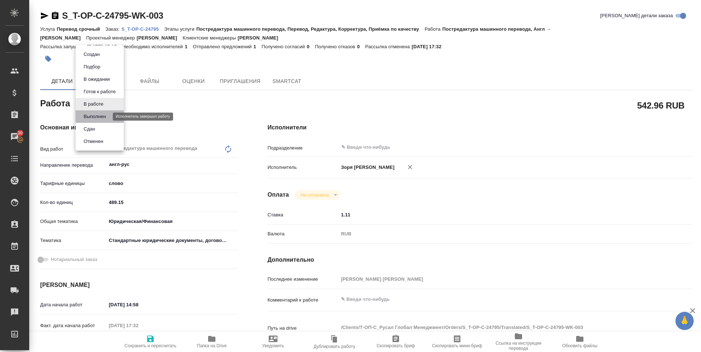
click at [90, 114] on button "Выполнен" at bounding box center [94, 116] width 27 height 8
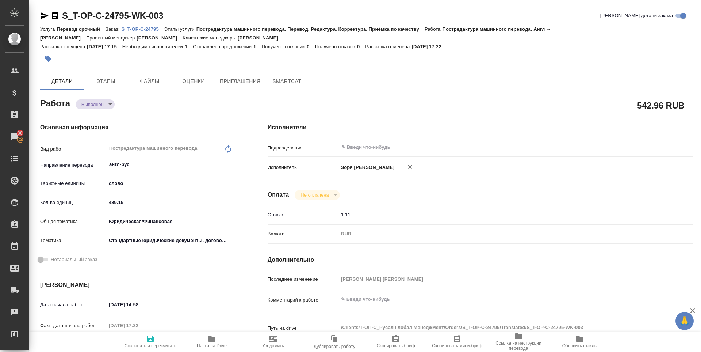
type textarea "x"
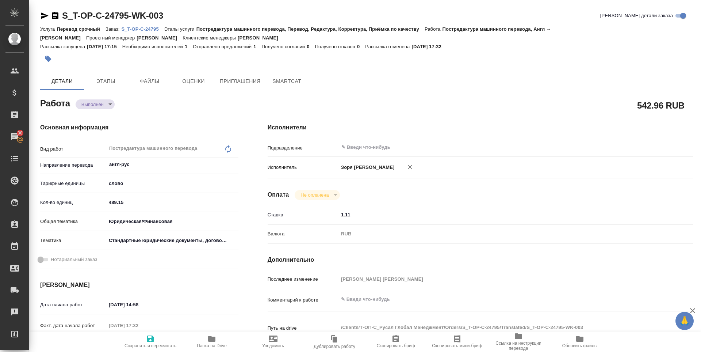
type textarea "x"
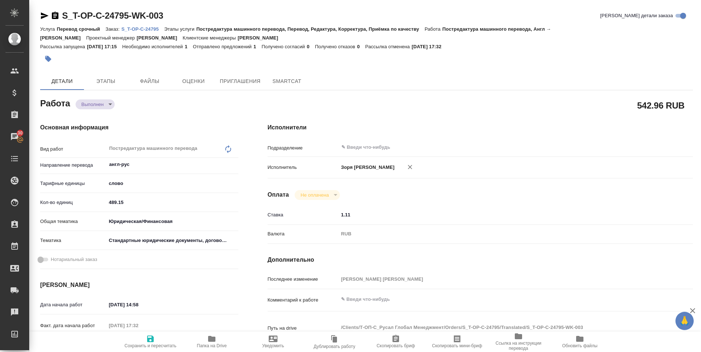
type textarea "x"
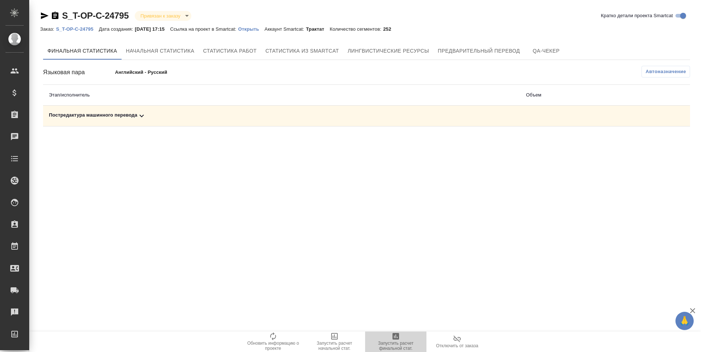
click at [392, 349] on span "Запустить расчет финальной стат." at bounding box center [395, 345] width 53 height 10
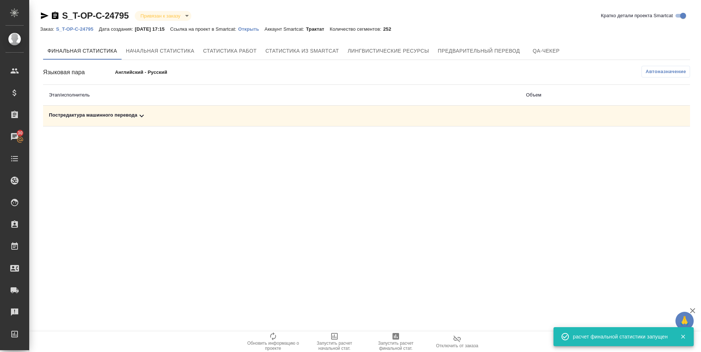
click at [98, 117] on div "Постредактура машинного перевода" at bounding box center [281, 115] width 465 height 9
click at [660, 141] on icon "button" at bounding box center [657, 141] width 9 height 9
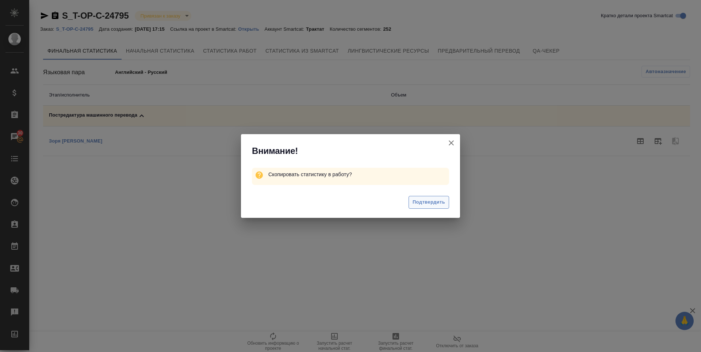
click at [423, 203] on span "Подтвердить" at bounding box center [429, 202] width 32 height 8
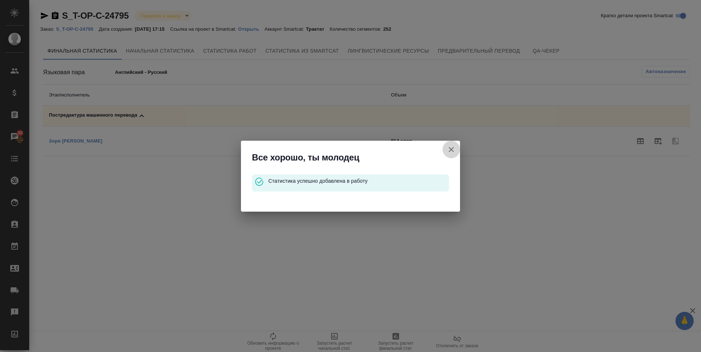
click at [449, 150] on icon "button" at bounding box center [451, 149] width 9 height 9
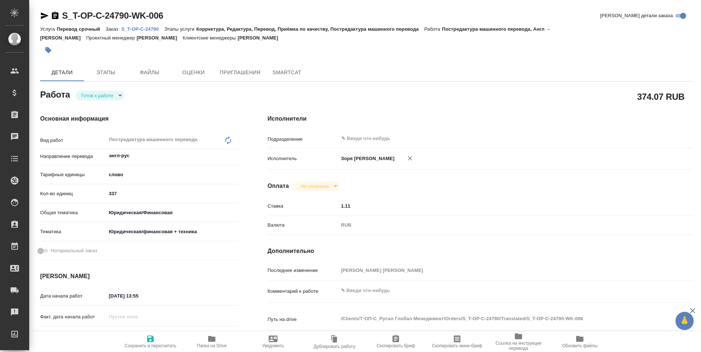
click at [104, 92] on body "🙏 .cls-1 fill:#fff; AWATERA [PERSON_NAME] Спецификации Заказы Чаты Todo Проекты…" at bounding box center [350, 176] width 701 height 352
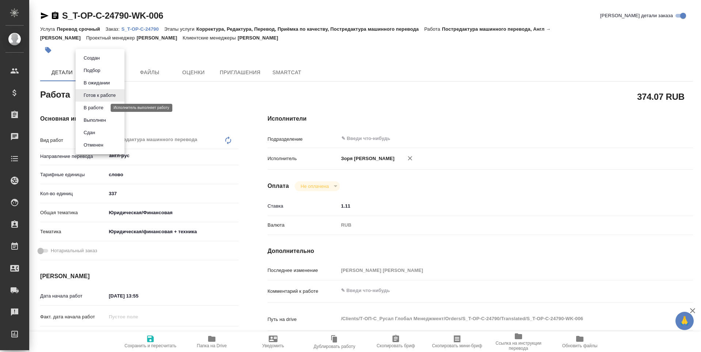
click at [105, 105] on button "В работе" at bounding box center [93, 108] width 24 height 8
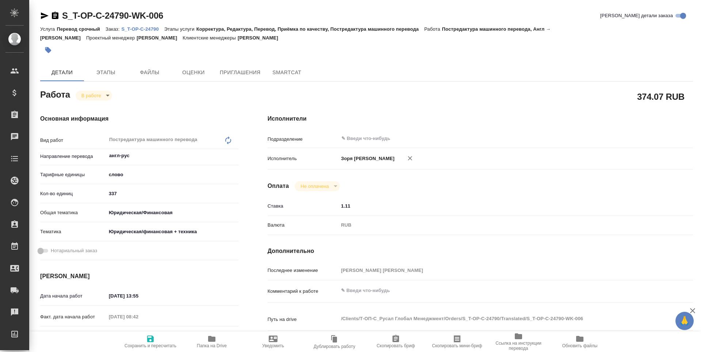
type textarea "x"
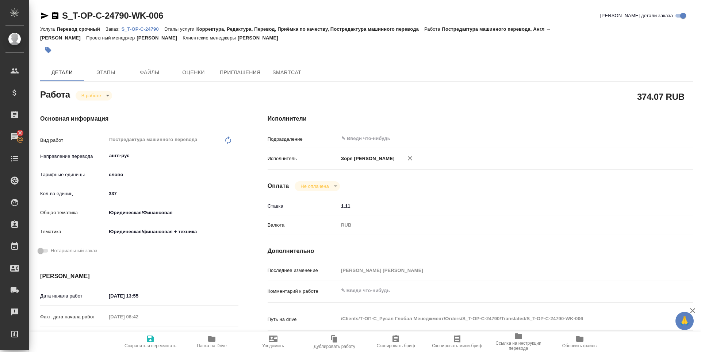
type textarea "x"
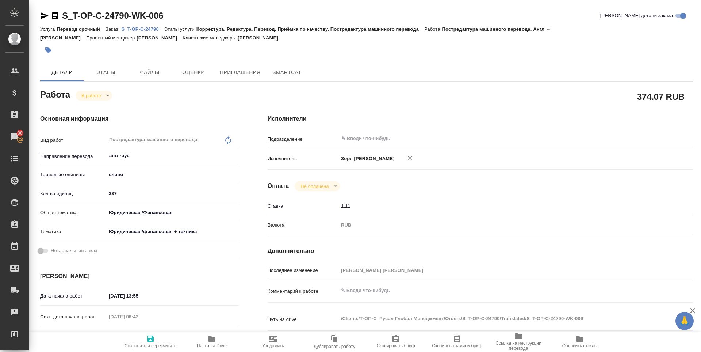
type textarea "x"
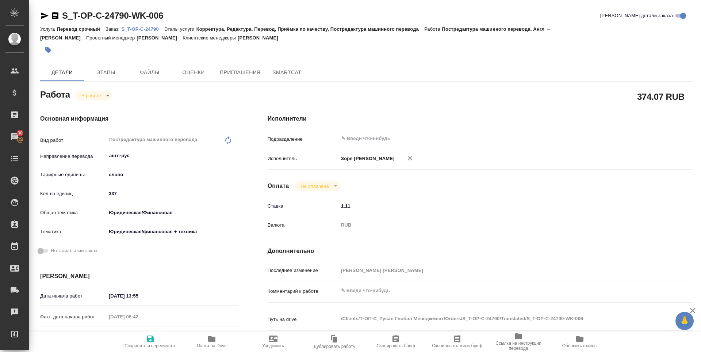
click at [209, 342] on icon "button" at bounding box center [211, 338] width 9 height 9
type textarea "x"
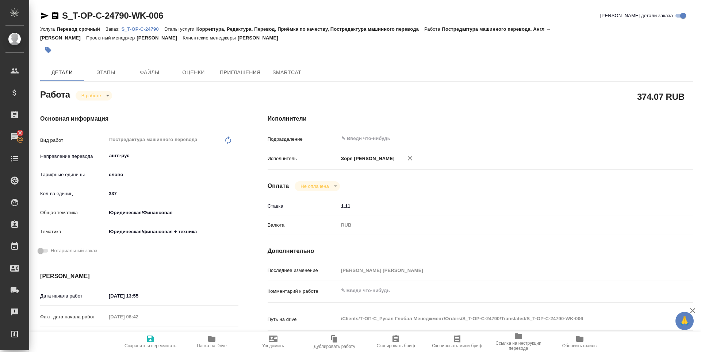
type textarea "x"
